Goal: Task Accomplishment & Management: Manage account settings

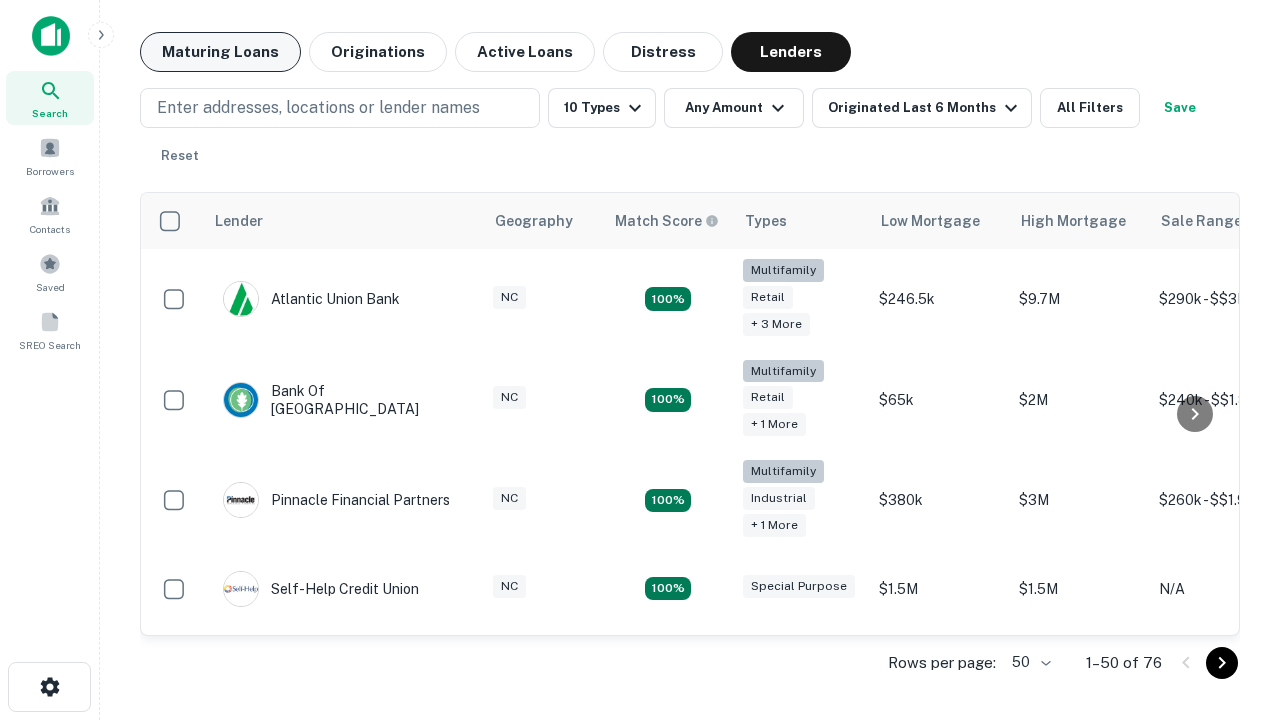
click at [220, 52] on button "Maturing Loans" at bounding box center [220, 52] width 161 height 40
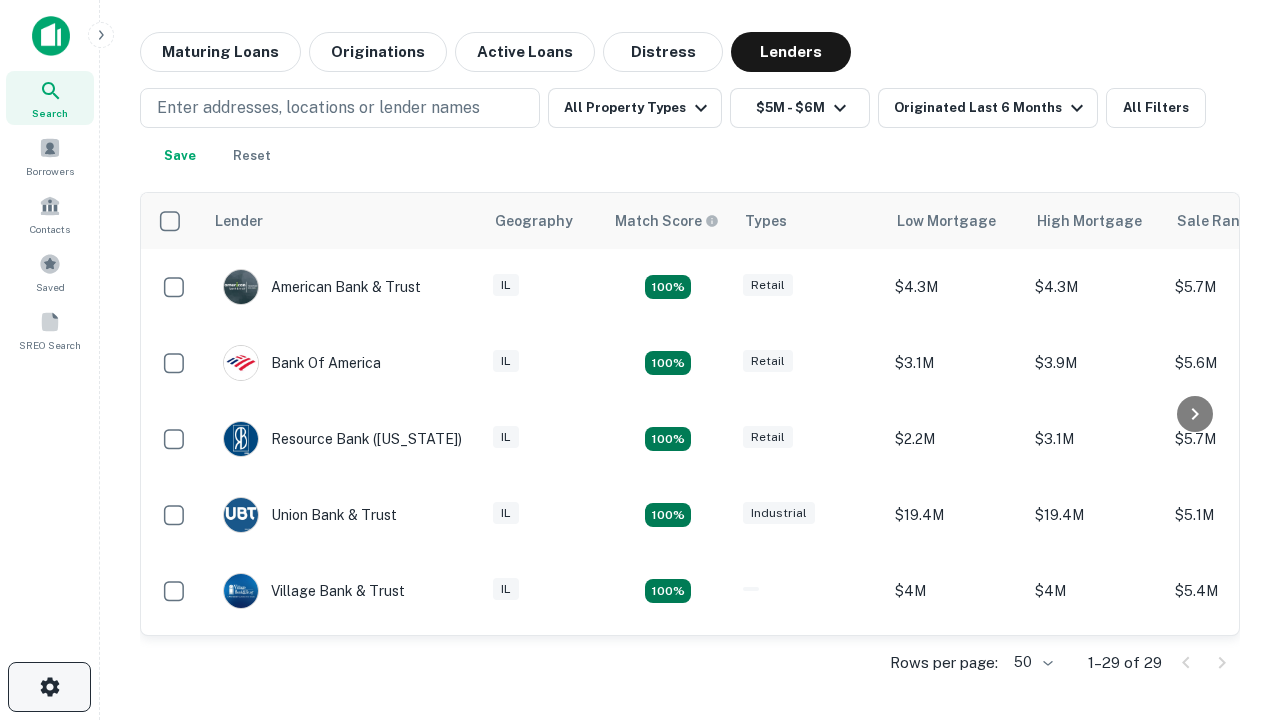
click at [49, 687] on icon "button" at bounding box center [50, 687] width 24 height 24
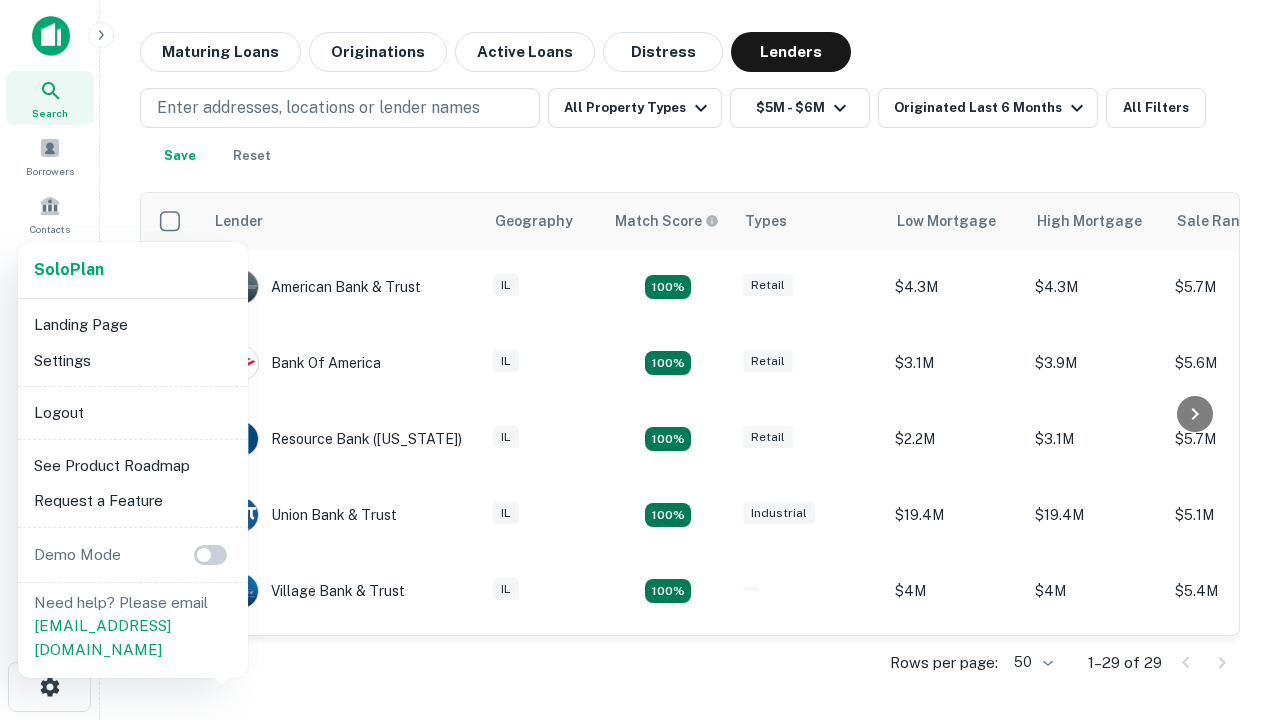
click at [132, 412] on li "Logout" at bounding box center [133, 413] width 214 height 36
